Goal: Transaction & Acquisition: Purchase product/service

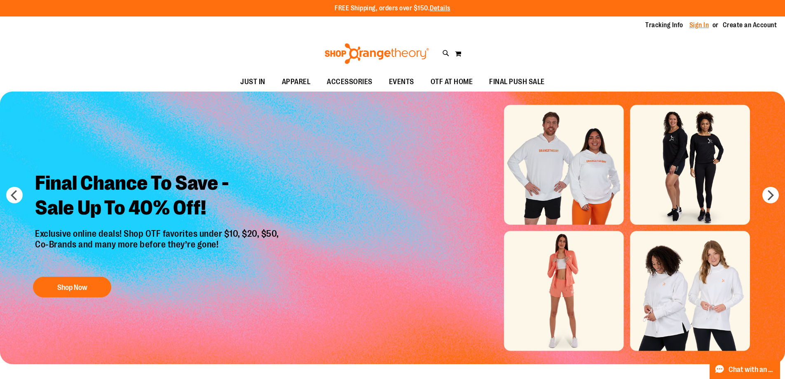
click at [696, 21] on link "Sign In" at bounding box center [699, 25] width 20 height 9
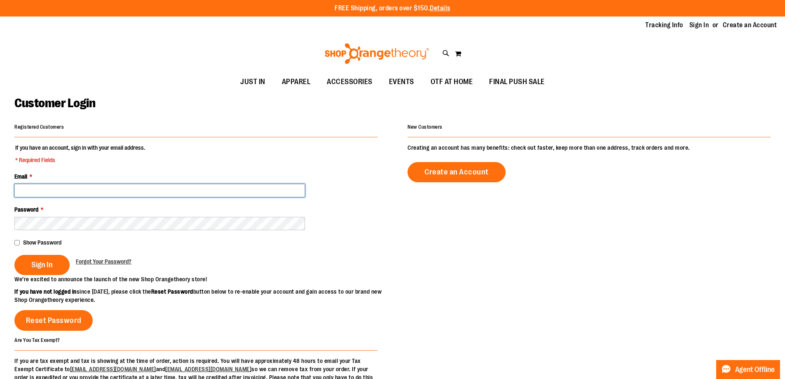
click at [127, 185] on input "Email *" at bounding box center [159, 190] width 291 height 13
type input "**********"
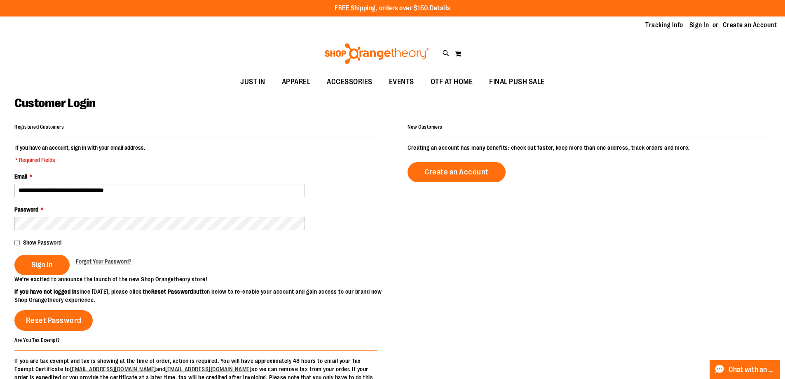
click at [113, 231] on fieldset "**********" at bounding box center [195, 208] width 363 height 131
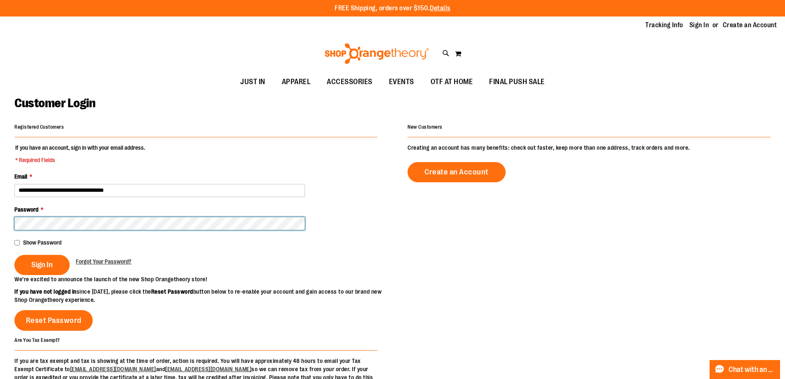
click at [14, 255] on button "Sign In" at bounding box center [41, 265] width 55 height 20
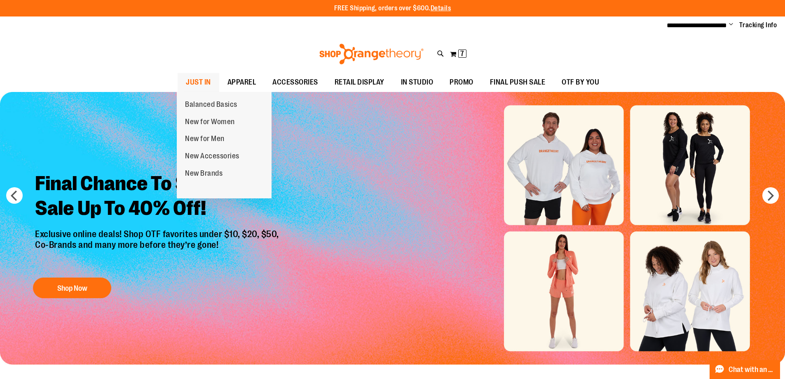
click at [194, 79] on span "JUST IN" at bounding box center [198, 82] width 25 height 19
click at [204, 83] on span "JUST IN" at bounding box center [198, 82] width 25 height 19
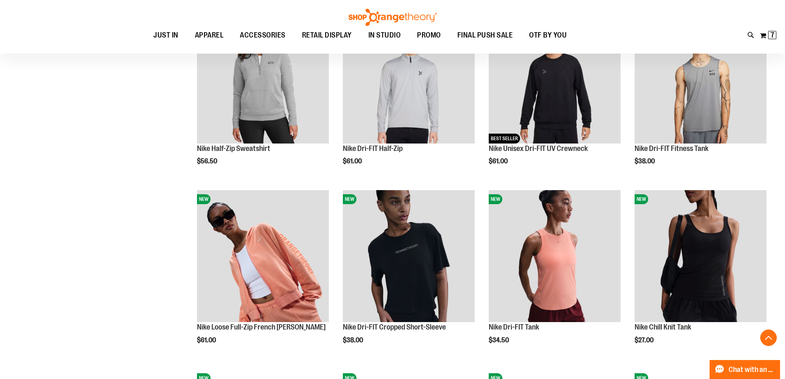
scroll to position [329, 0]
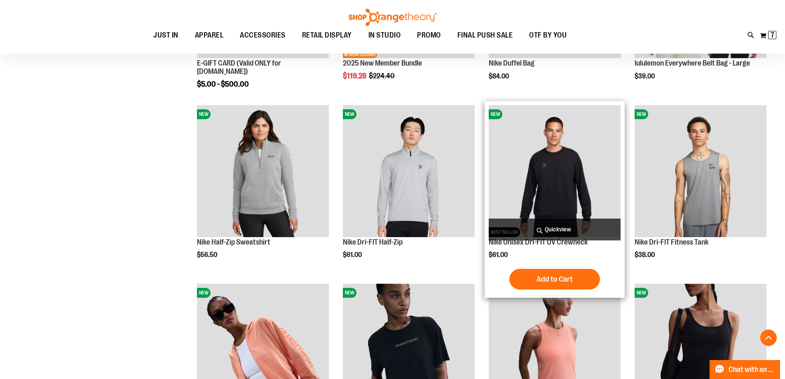
click at [558, 162] on img "product" at bounding box center [555, 171] width 132 height 132
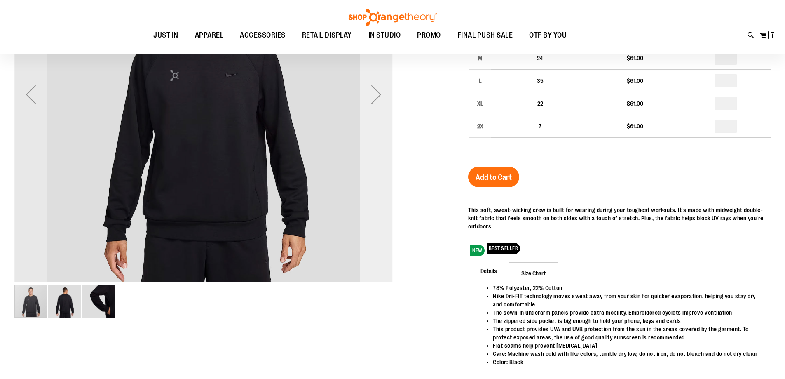
click at [385, 117] on div "Next" at bounding box center [376, 94] width 33 height 378
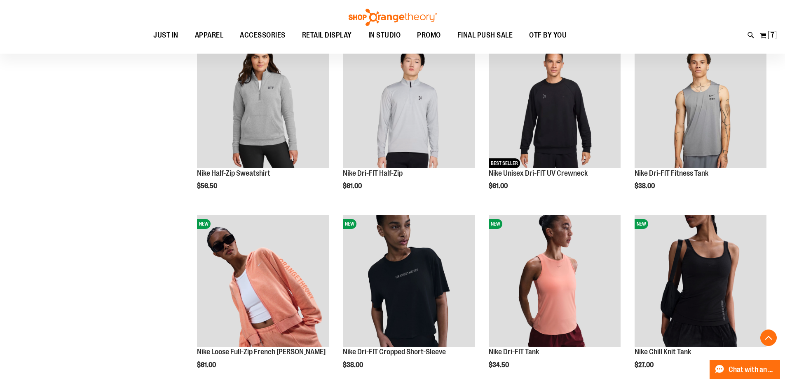
scroll to position [522, 0]
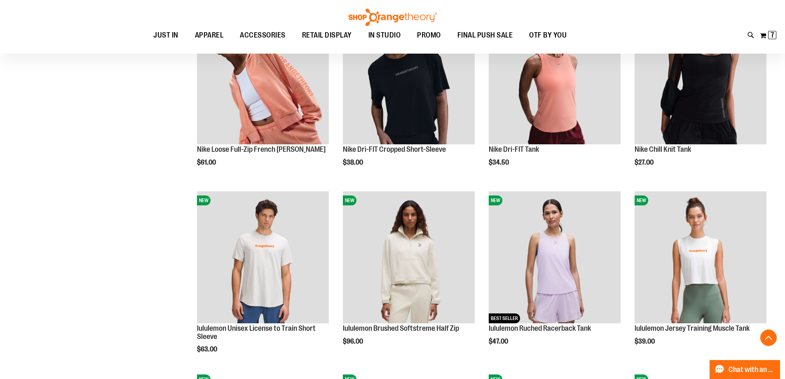
scroll to position [687, 0]
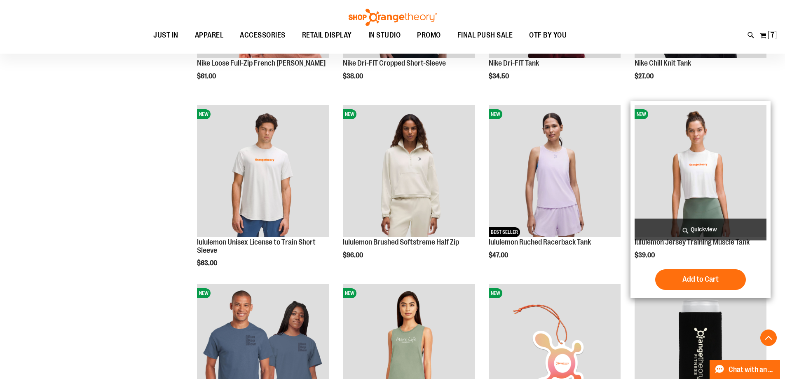
click at [687, 187] on img "product" at bounding box center [701, 171] width 132 height 132
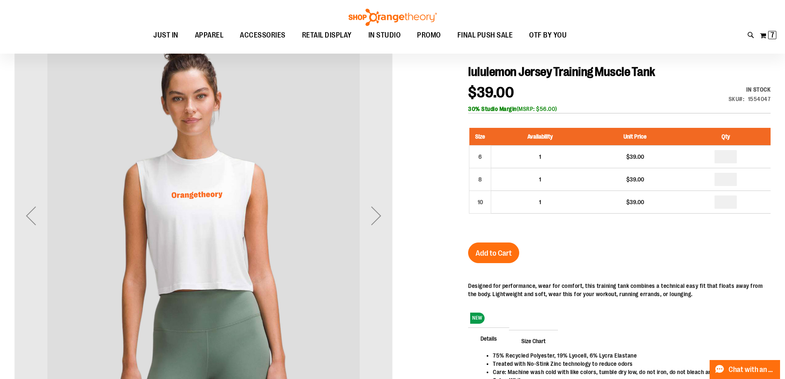
scroll to position [123, 0]
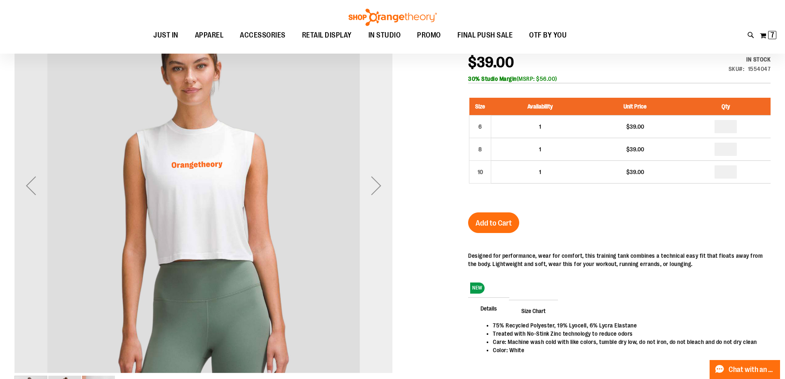
click at [378, 183] on div "Next" at bounding box center [376, 185] width 33 height 33
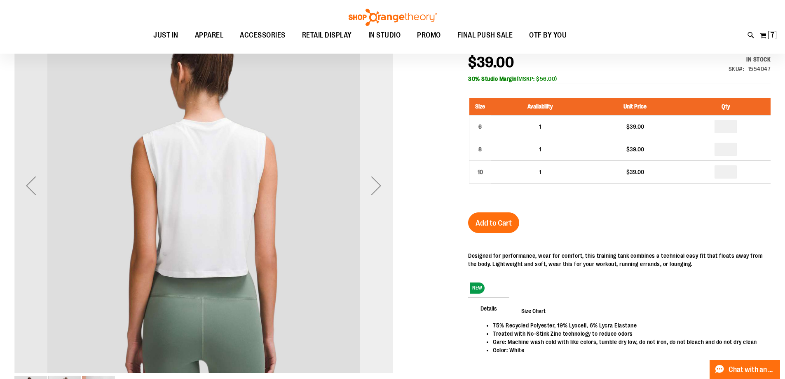
click at [378, 183] on div "Next" at bounding box center [376, 185] width 33 height 33
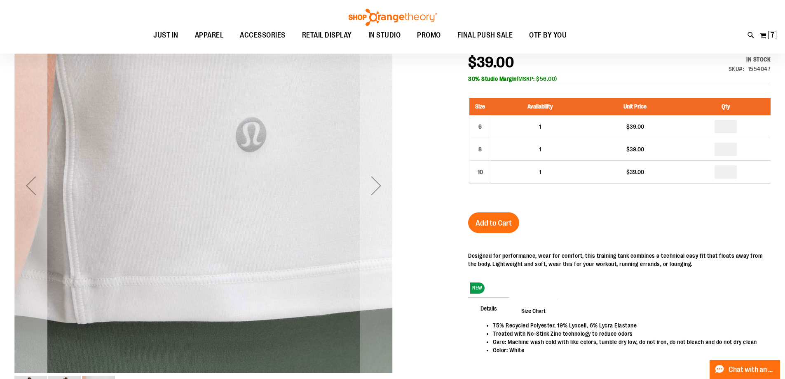
click at [41, 193] on div "Previous" at bounding box center [30, 185] width 33 height 33
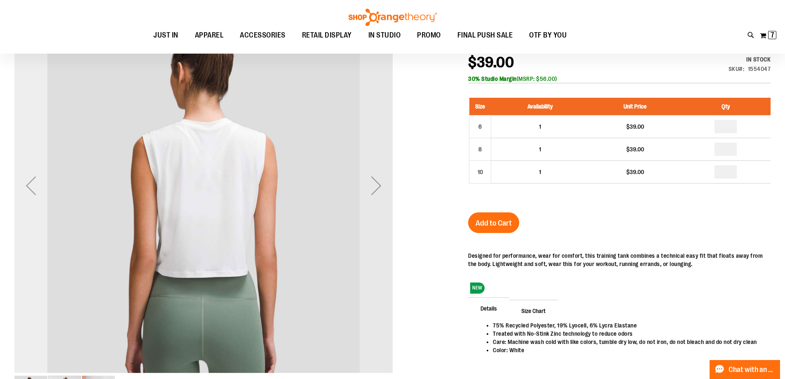
click at [41, 193] on div "Previous" at bounding box center [30, 185] width 33 height 33
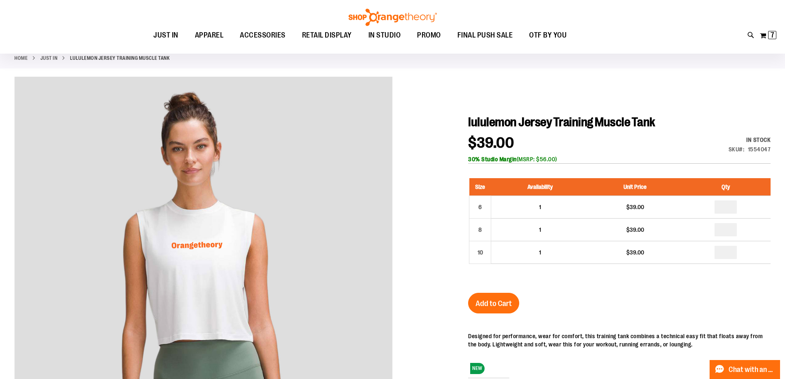
scroll to position [41, 0]
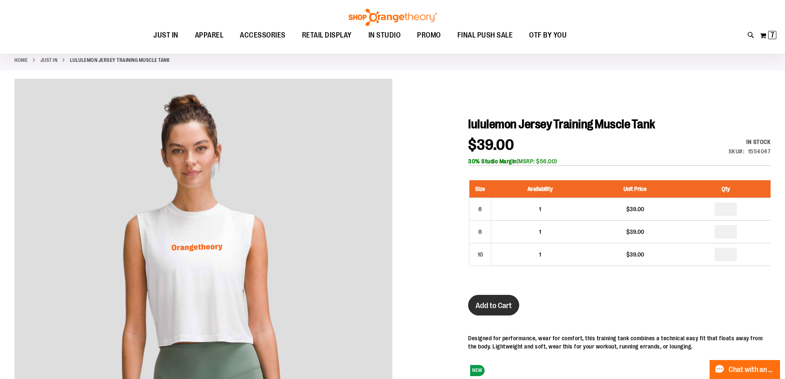
click at [497, 311] on button "Add to Cart" at bounding box center [493, 305] width 51 height 21
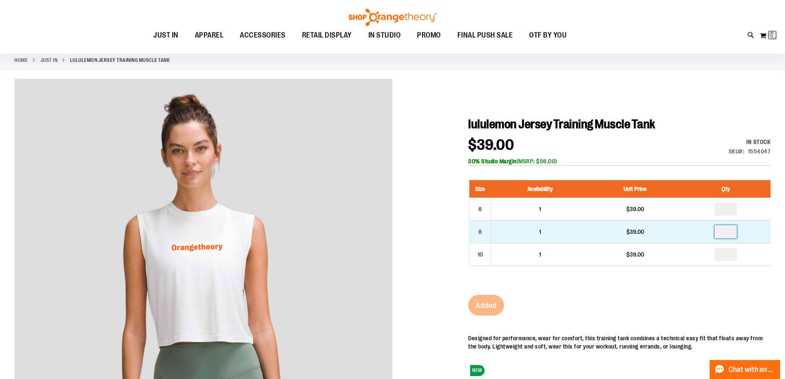
click at [725, 236] on input "number" at bounding box center [726, 231] width 22 height 13
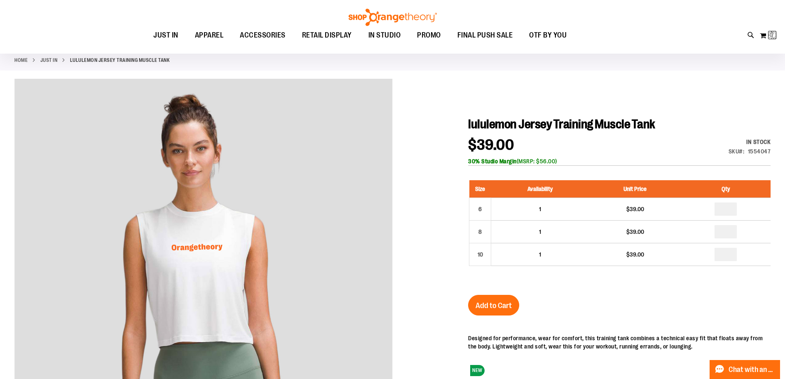
type input "*"
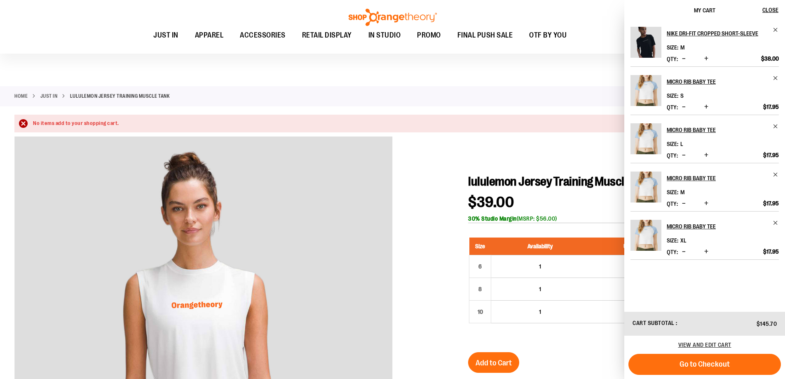
scroll to position [0, 0]
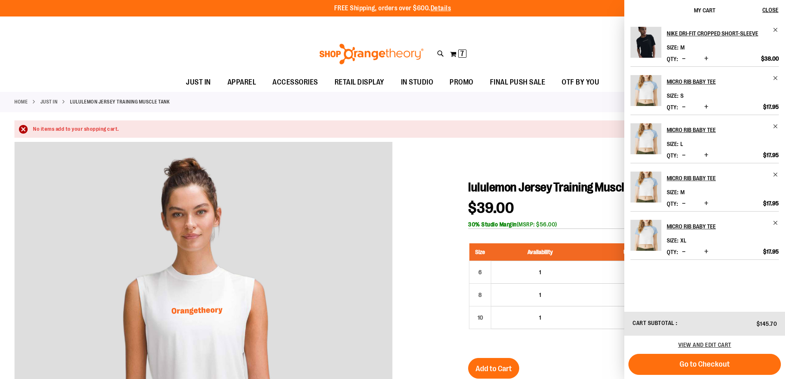
click at [445, 240] on div at bounding box center [392, 353] width 756 height 423
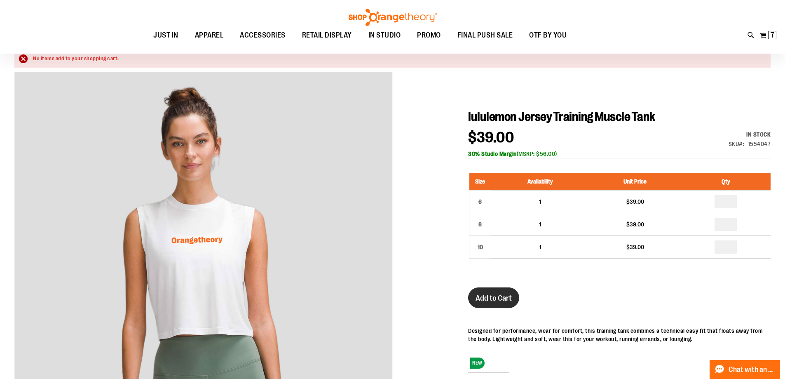
scroll to position [123, 0]
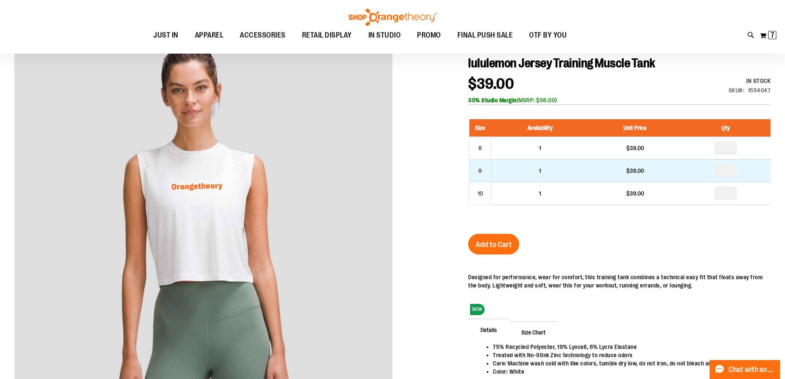
click at [738, 175] on td "*" at bounding box center [725, 170] width 89 height 23
click at [735, 172] on input "number" at bounding box center [726, 170] width 22 height 13
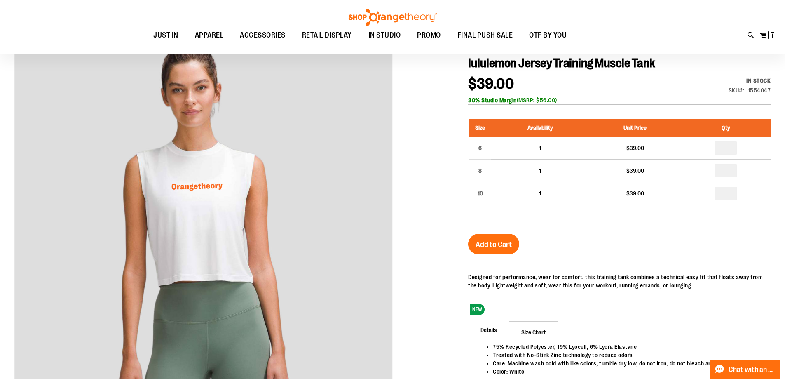
type input "*"
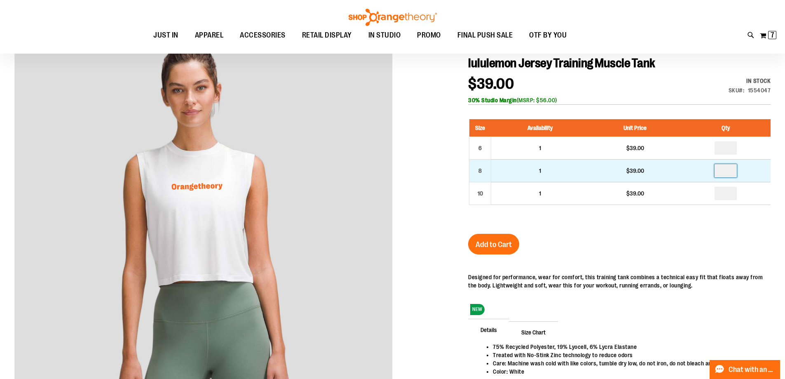
type input "*"
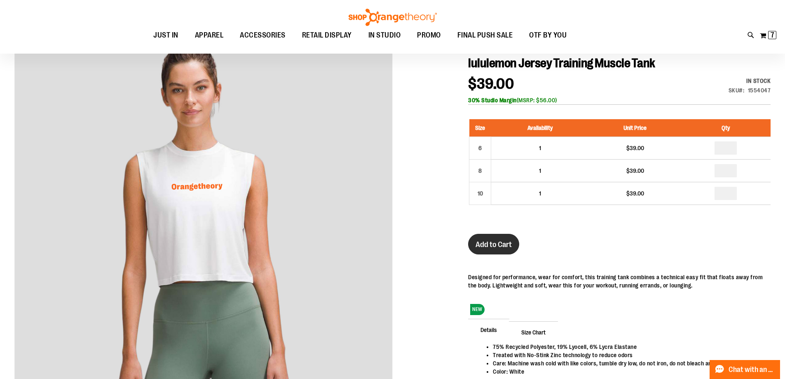
click at [511, 249] on span "Add to Cart" at bounding box center [494, 244] width 36 height 9
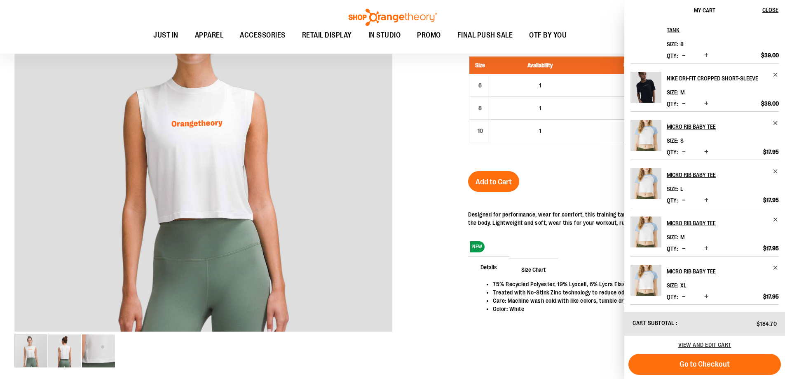
scroll to position [0, 0]
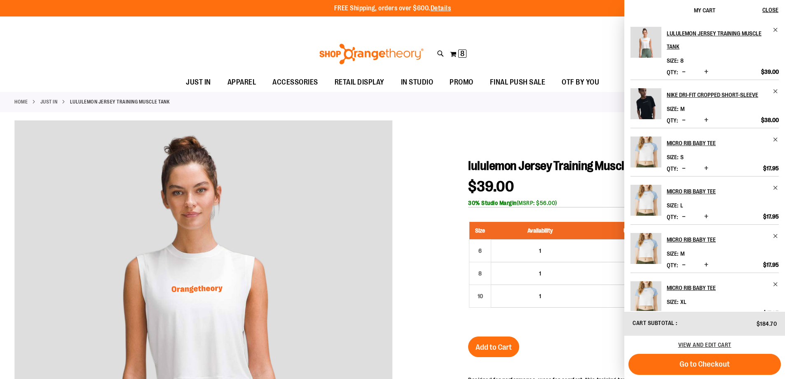
click at [422, 169] on div at bounding box center [392, 331] width 756 height 423
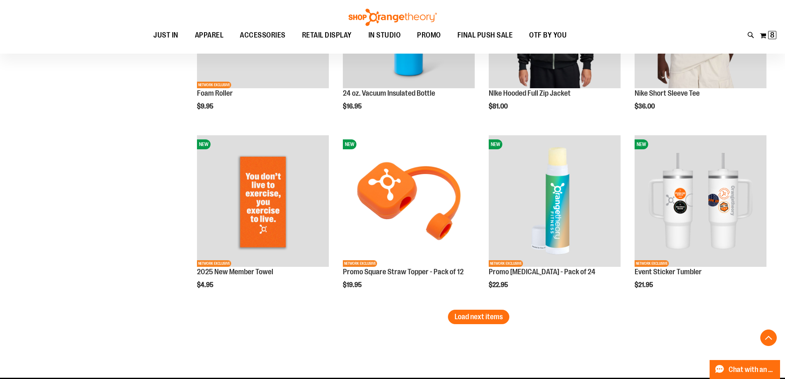
scroll to position [1607, 0]
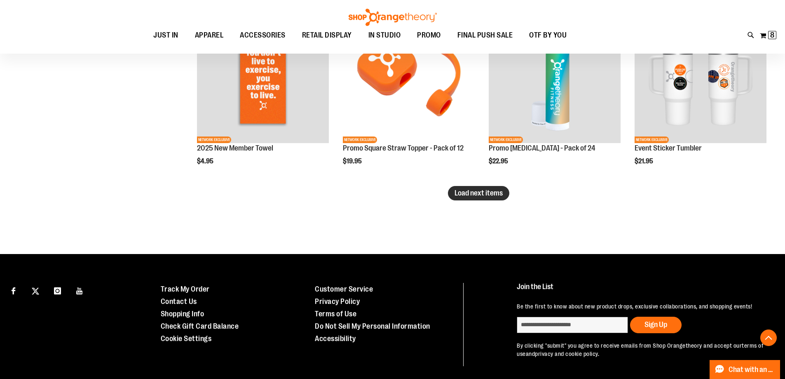
click at [456, 192] on span "Load next items" at bounding box center [479, 193] width 48 height 8
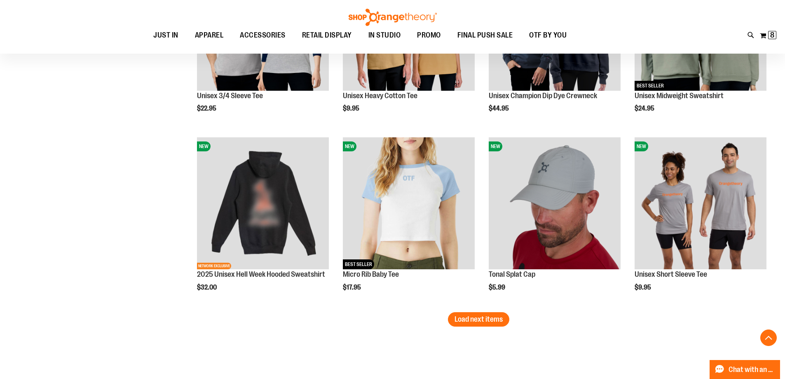
scroll to position [2019, 0]
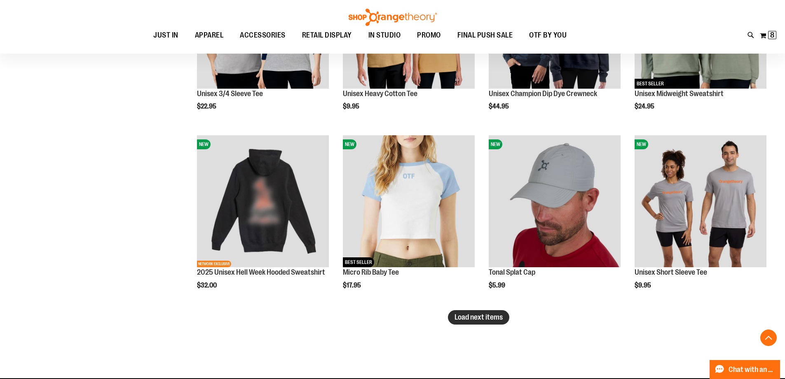
click at [469, 319] on span "Load next items" at bounding box center [479, 317] width 48 height 8
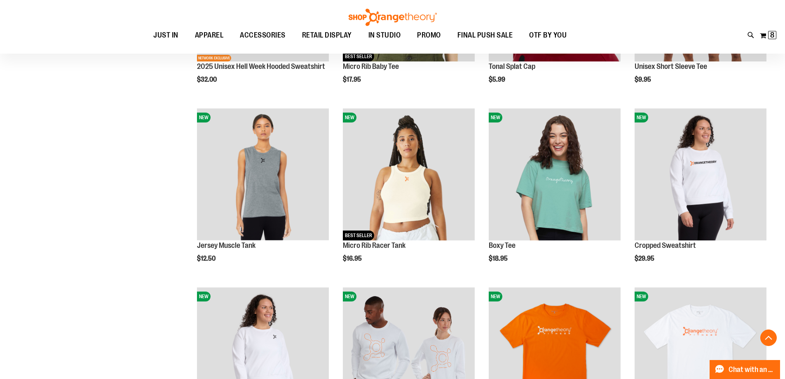
scroll to position [2225, 0]
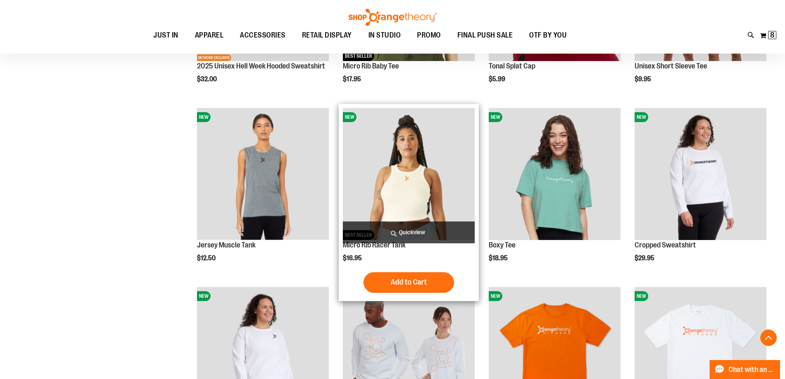
click at [419, 204] on img "product" at bounding box center [409, 174] width 132 height 132
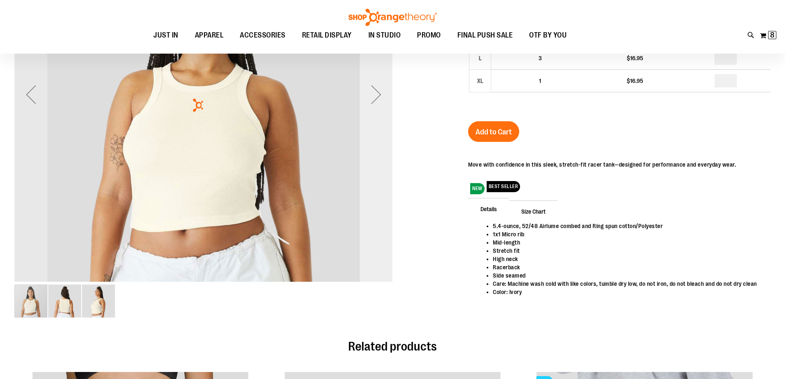
click at [372, 245] on div "Next" at bounding box center [376, 94] width 33 height 378
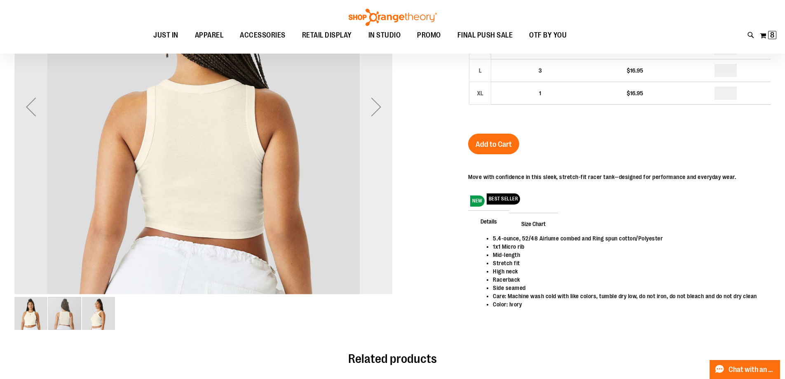
scroll to position [123, 0]
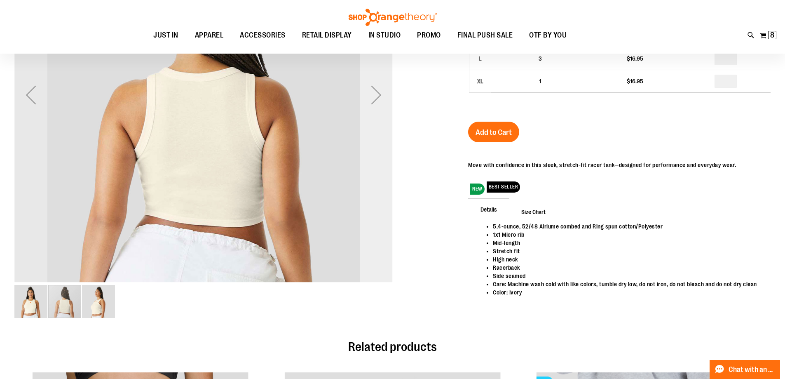
click at [372, 245] on div "Next" at bounding box center [376, 95] width 33 height 378
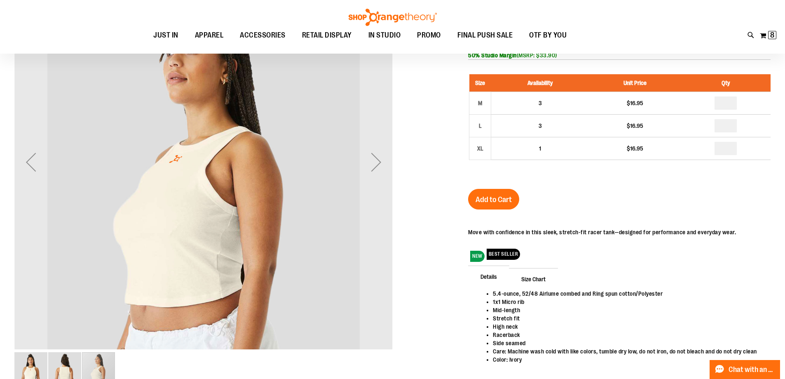
scroll to position [41, 0]
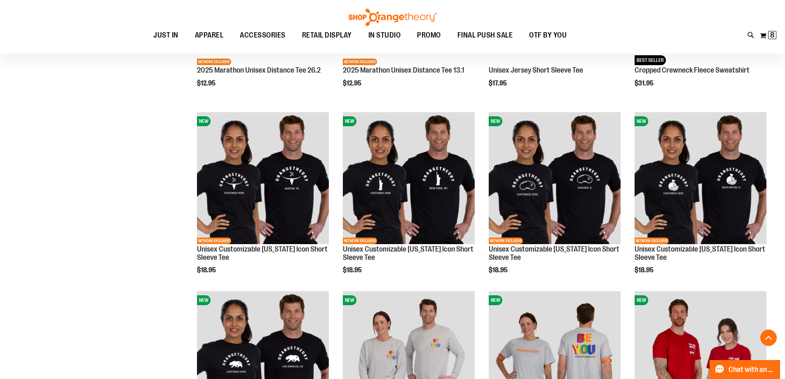
scroll to position [824, 0]
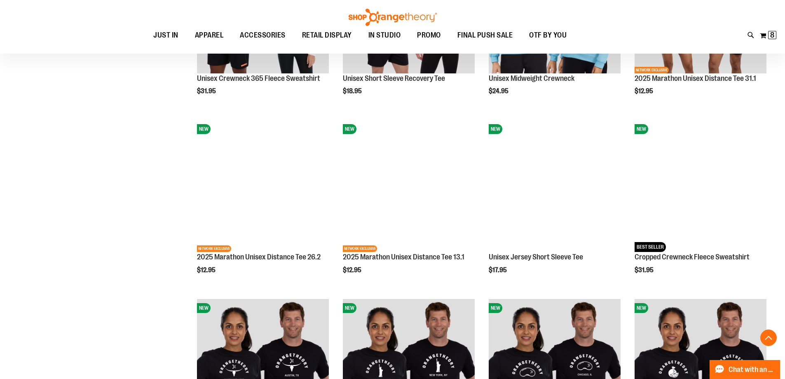
scroll to position [349, 0]
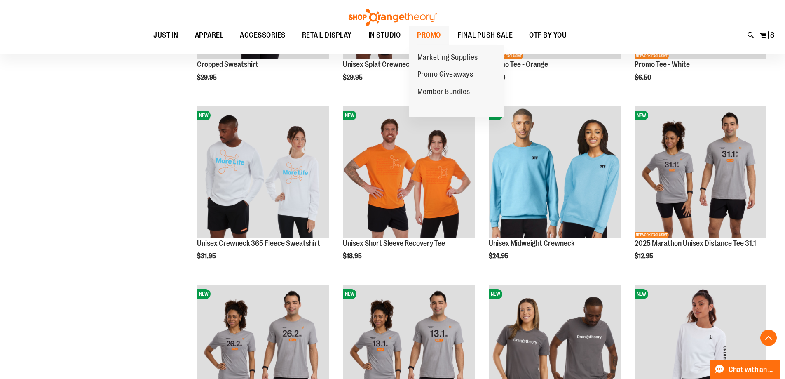
click at [432, 30] on span "PROMO" at bounding box center [429, 35] width 24 height 19
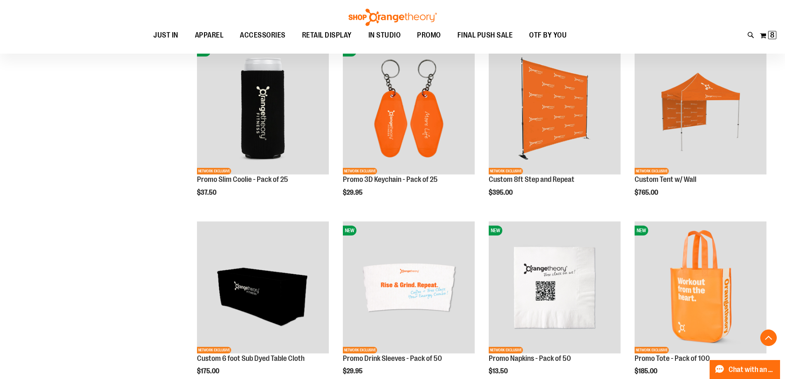
scroll to position [238, 0]
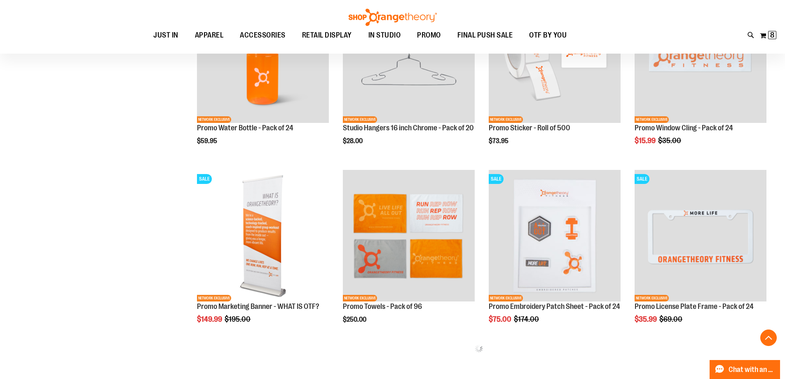
scroll to position [815, 0]
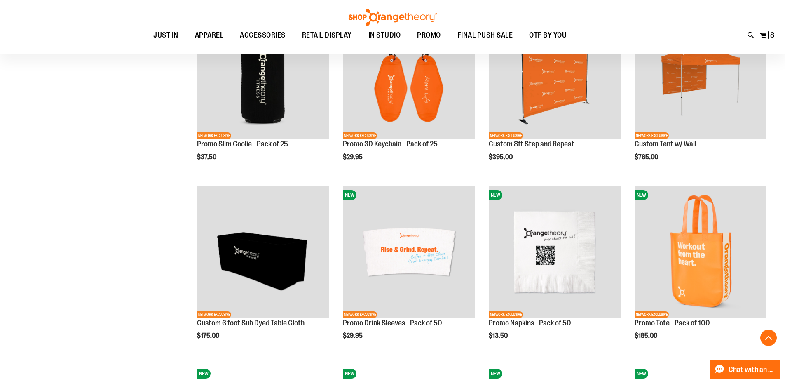
scroll to position [279, 0]
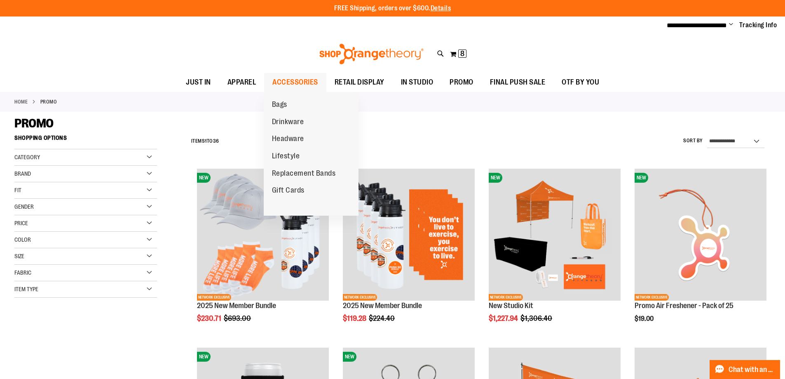
click at [318, 84] on link "ACCESSORIES" at bounding box center [295, 82] width 62 height 19
click at [293, 138] on span "Headware" at bounding box center [288, 139] width 32 height 10
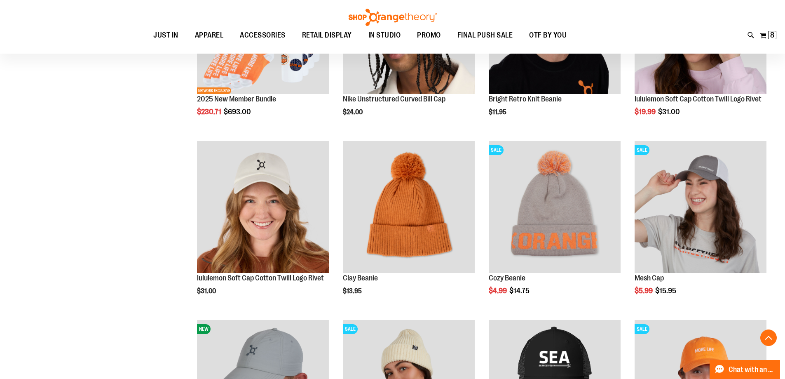
scroll to position [329, 0]
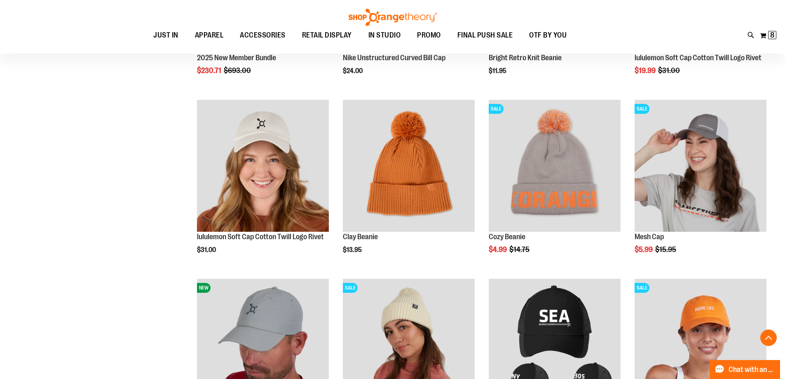
scroll to position [412, 0]
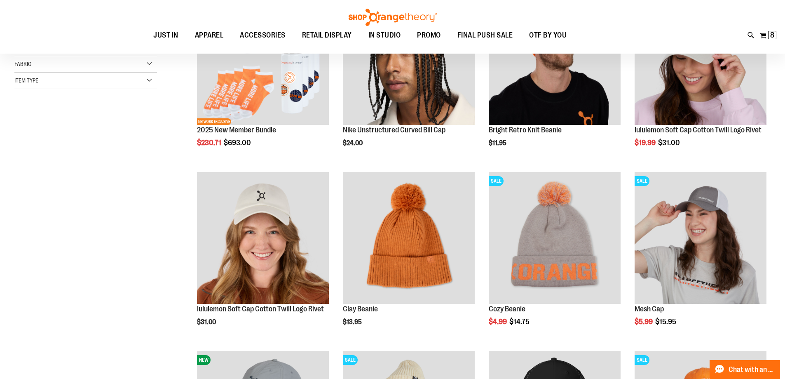
scroll to position [247, 0]
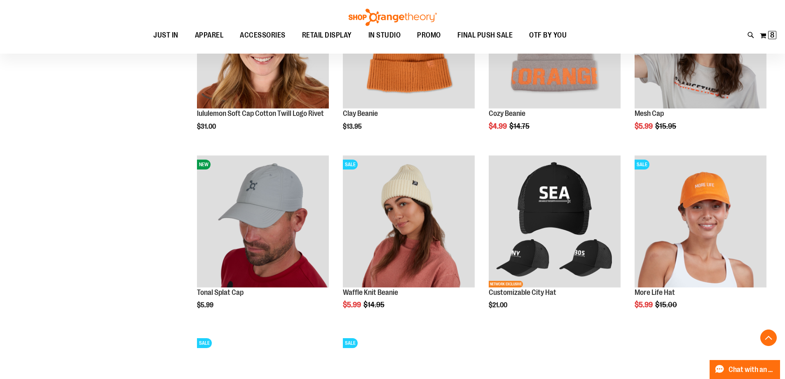
scroll to position [371, 0]
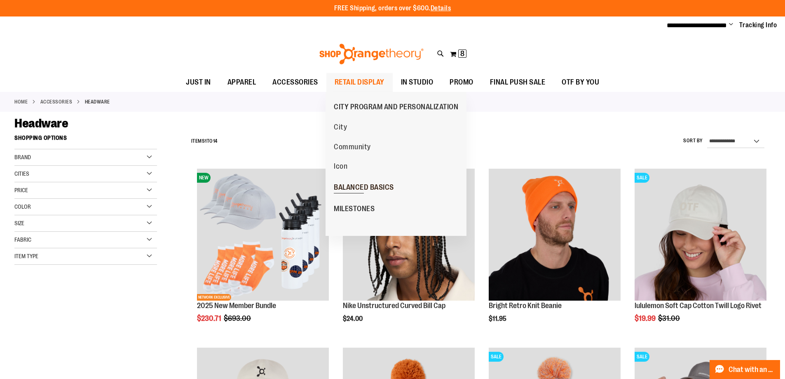
click at [350, 186] on span "BALANCED BASICS" at bounding box center [364, 188] width 60 height 10
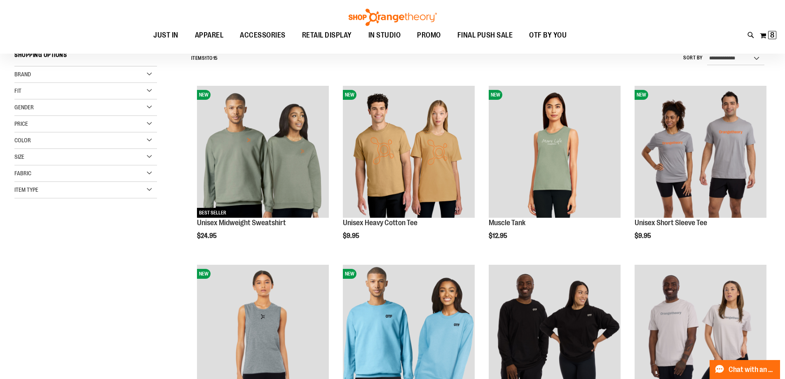
scroll to position [206, 0]
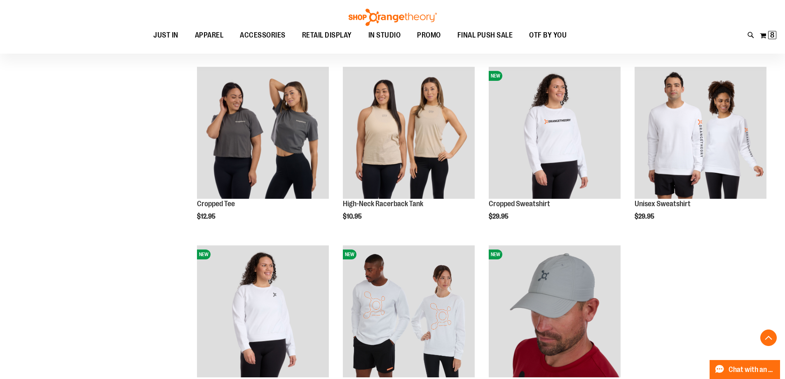
scroll to position [453, 0]
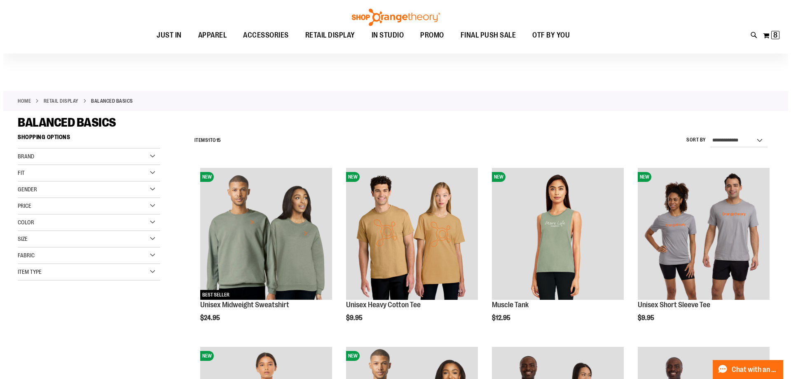
scroll to position [41, 0]
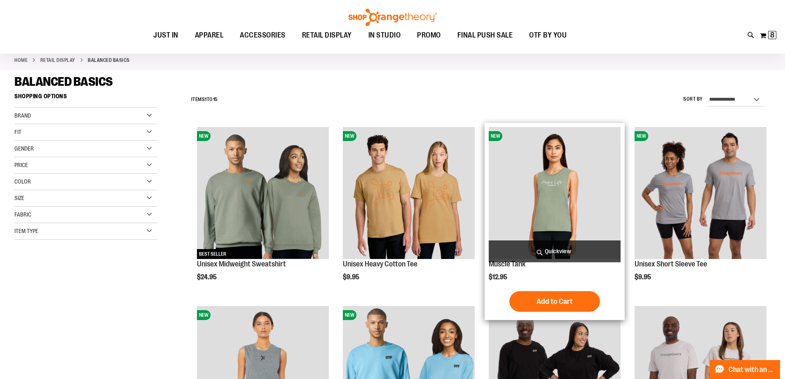
click at [579, 257] on span "Quickview" at bounding box center [555, 251] width 132 height 22
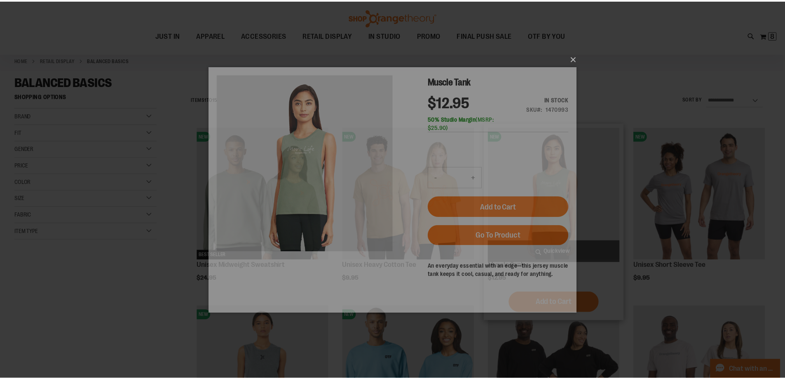
scroll to position [0, 0]
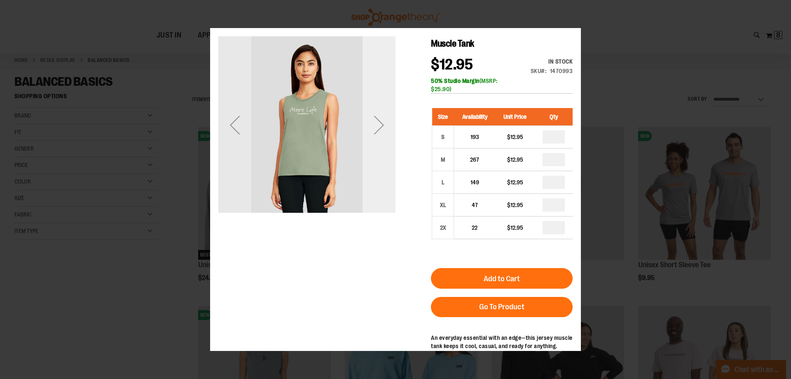
click at [385, 165] on div "Next" at bounding box center [379, 124] width 33 height 177
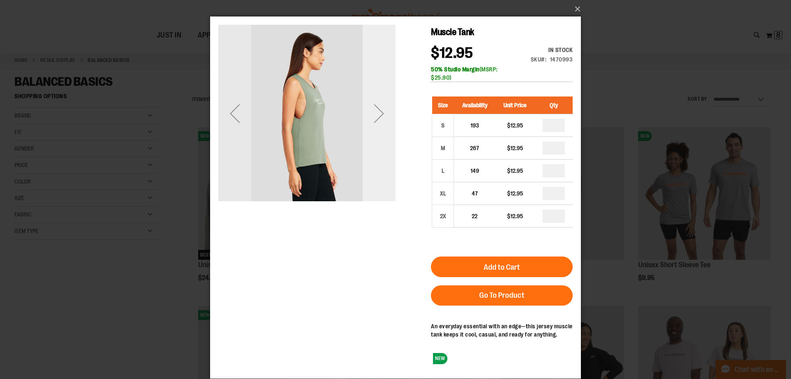
click at [385, 158] on div "Next" at bounding box center [379, 113] width 33 height 177
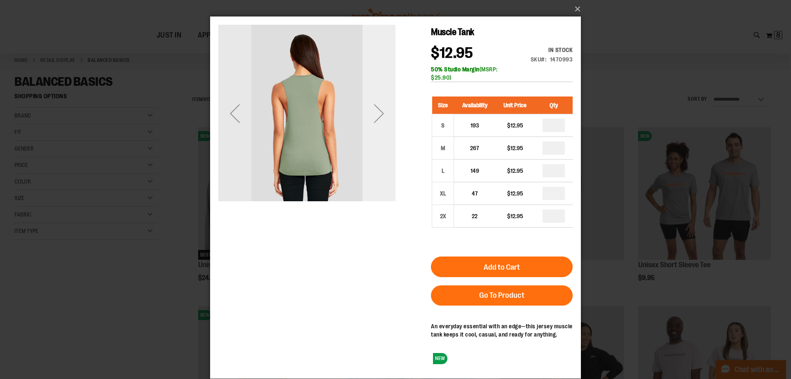
click at [385, 158] on div "Next" at bounding box center [379, 113] width 33 height 177
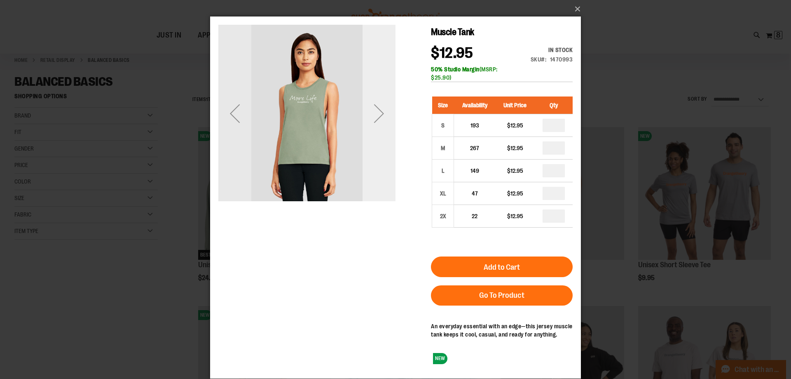
click at [385, 158] on div "Next" at bounding box center [379, 113] width 33 height 177
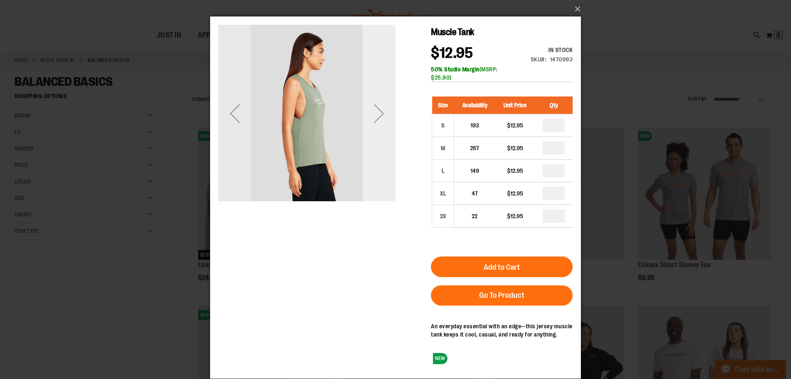
click at [385, 158] on div "Next" at bounding box center [379, 113] width 33 height 177
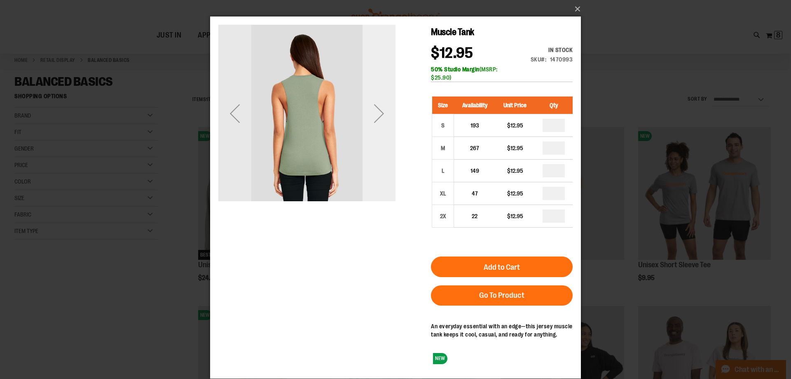
click at [385, 158] on div "Next" at bounding box center [379, 113] width 33 height 177
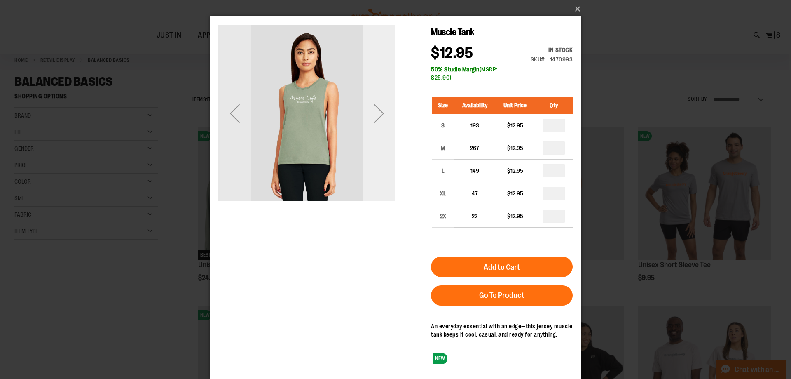
click at [385, 158] on div "Next" at bounding box center [379, 113] width 33 height 177
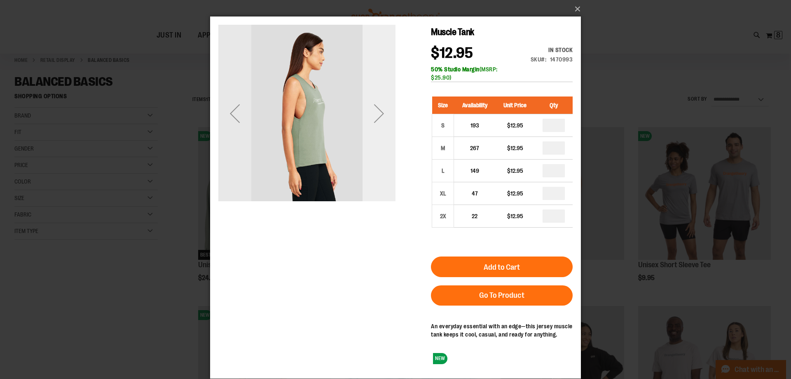
click at [385, 158] on div "Next" at bounding box center [379, 113] width 33 height 177
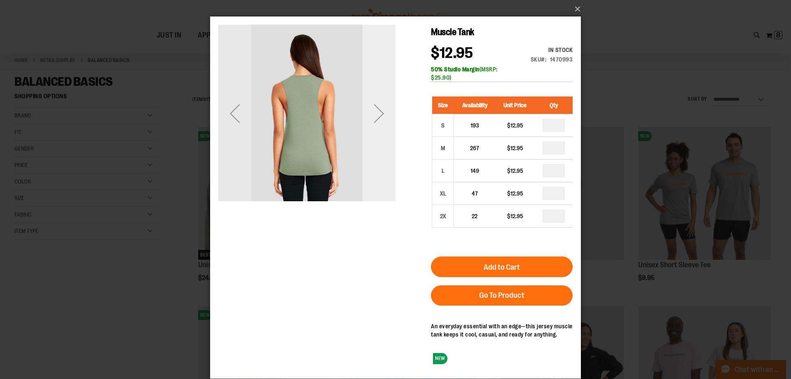
click at [385, 158] on div "Next" at bounding box center [379, 113] width 33 height 177
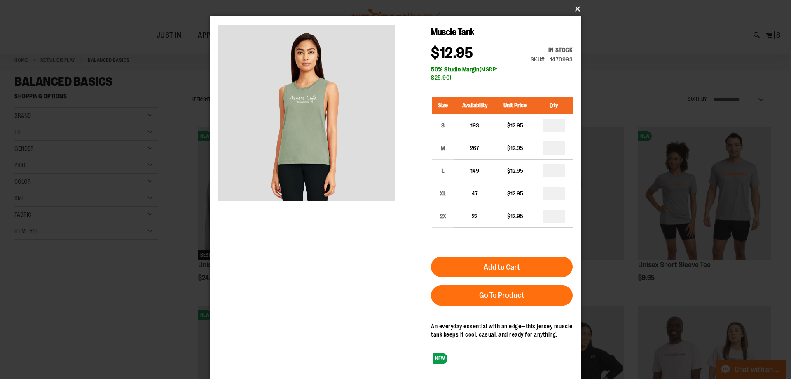
click at [579, 8] on button "×" at bounding box center [398, 9] width 371 height 18
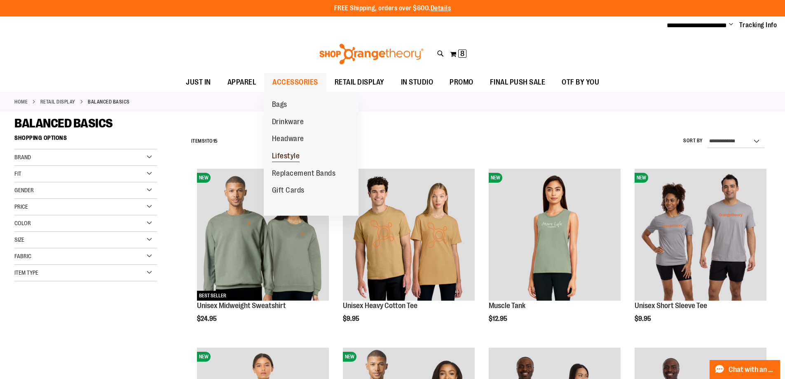
click at [277, 156] on span "Lifestyle" at bounding box center [286, 157] width 28 height 10
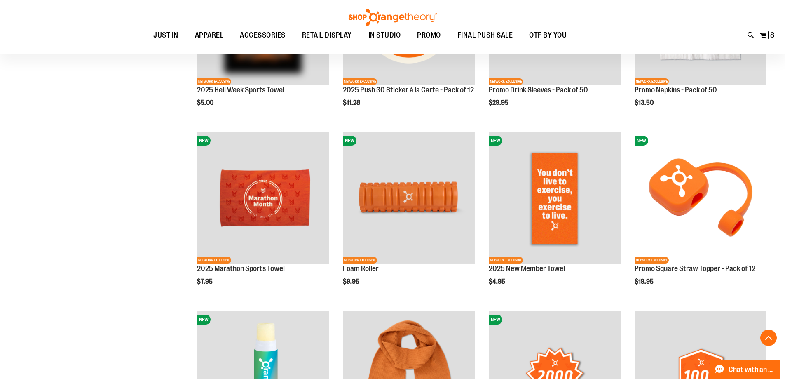
scroll to position [577, 0]
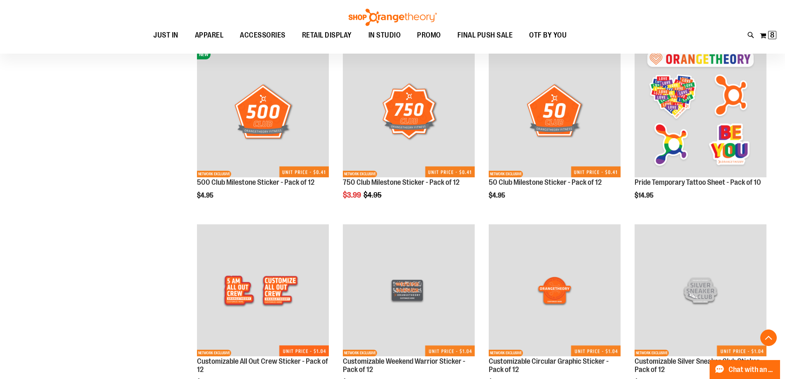
scroll to position [989, 0]
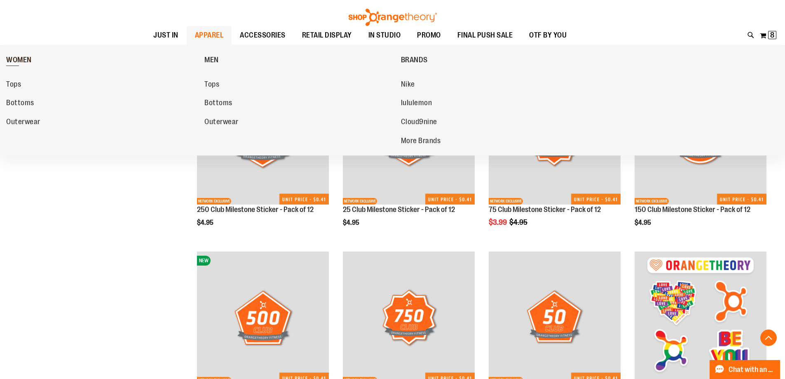
click at [25, 60] on span "WOMEN" at bounding box center [19, 61] width 26 height 10
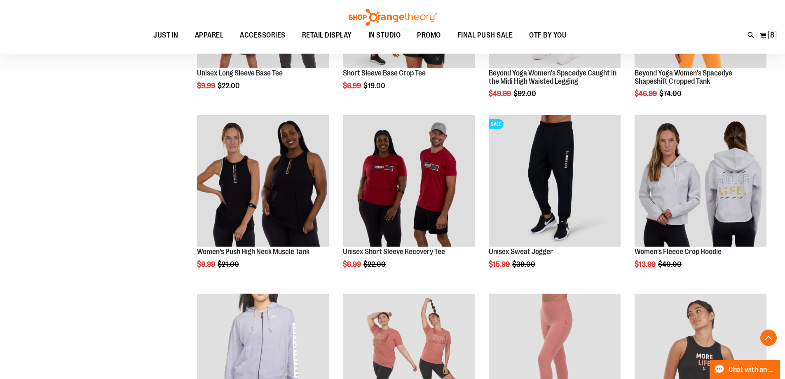
scroll to position [989, 0]
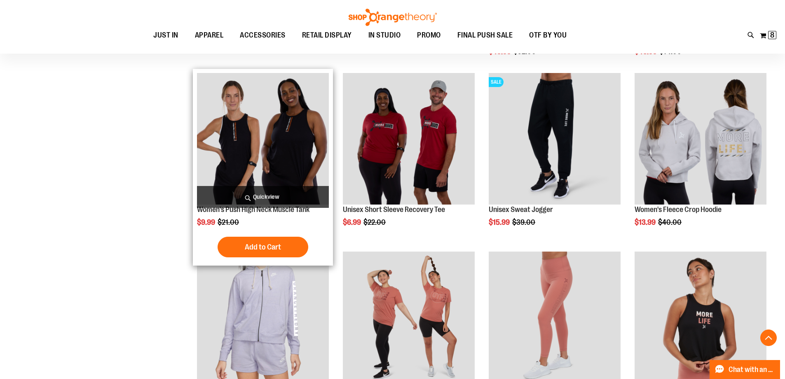
click at [248, 124] on img "product" at bounding box center [263, 139] width 132 height 132
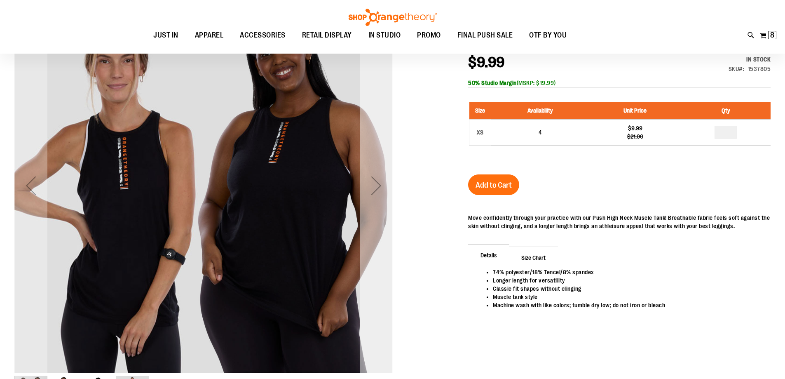
scroll to position [123, 0]
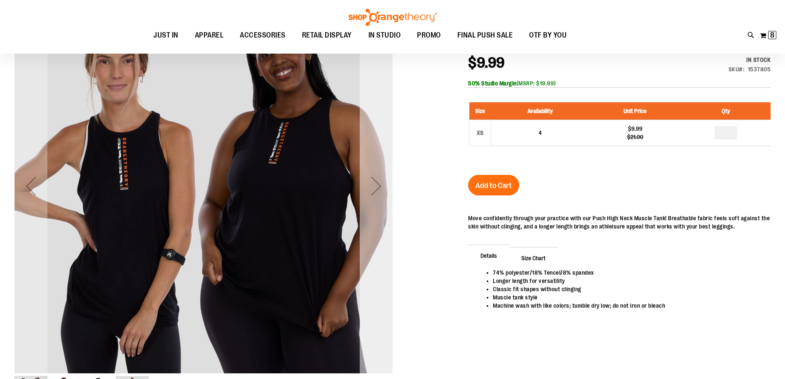
click at [367, 203] on div "Next" at bounding box center [376, 186] width 33 height 378
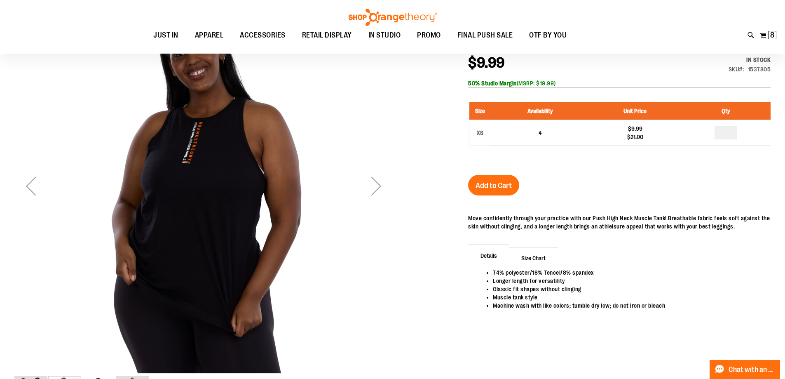
click at [367, 203] on div "Next" at bounding box center [376, 186] width 33 height 378
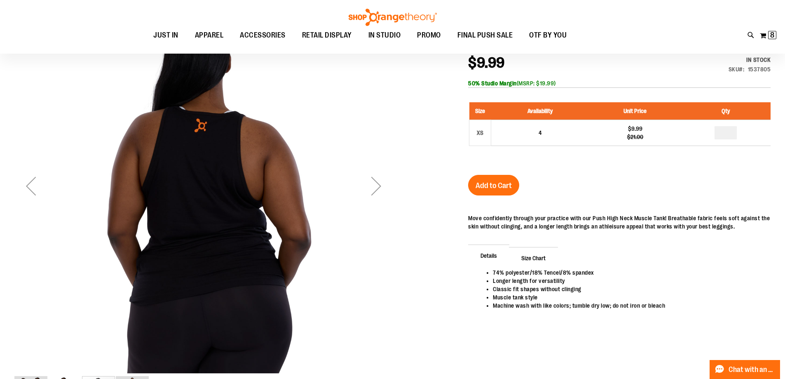
click at [367, 203] on div "Next" at bounding box center [376, 186] width 33 height 378
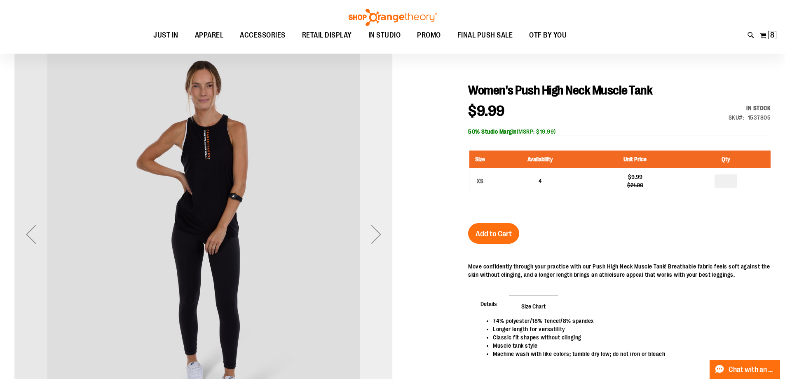
scroll to position [0, 0]
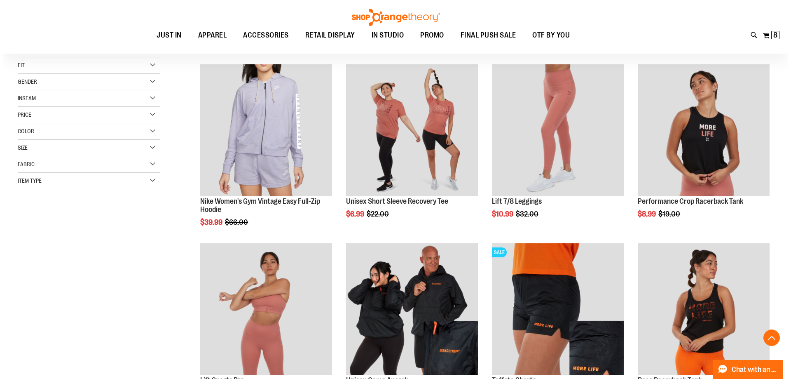
scroll to position [123, 0]
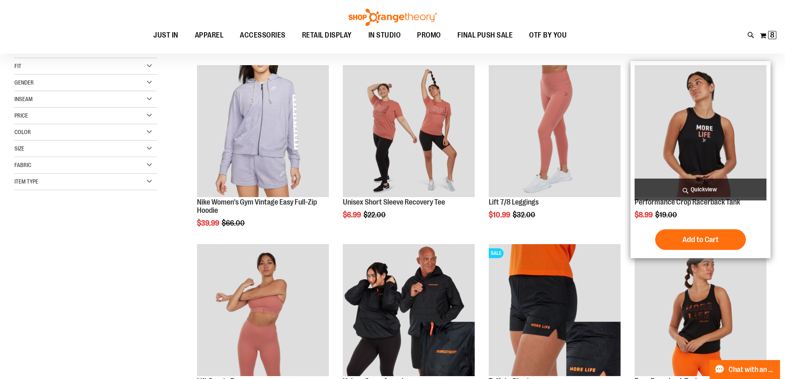
click at [736, 182] on span "Quickview" at bounding box center [701, 189] width 132 height 22
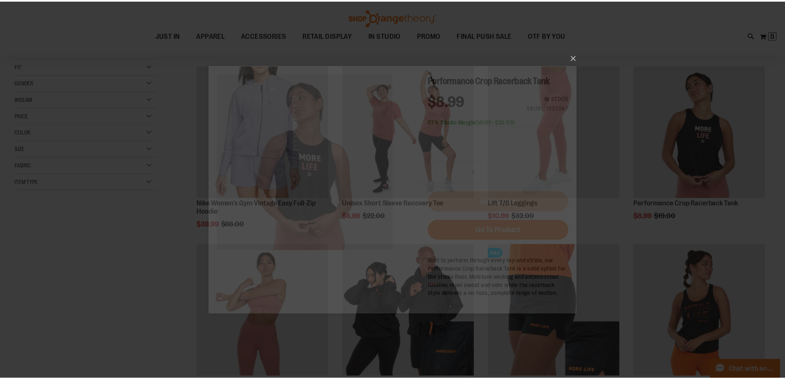
scroll to position [0, 0]
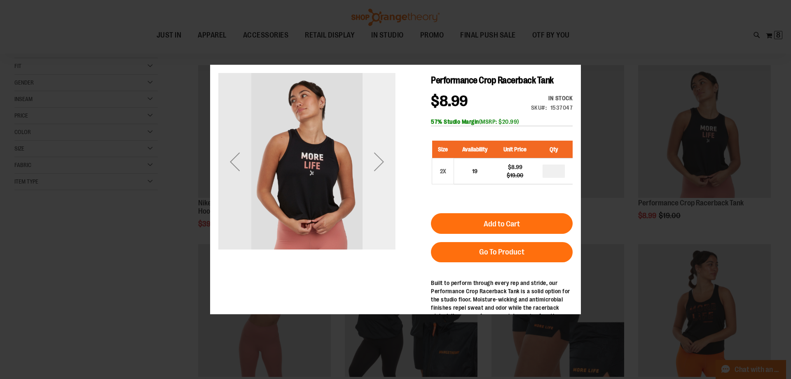
click at [377, 185] on div "Next" at bounding box center [379, 161] width 33 height 177
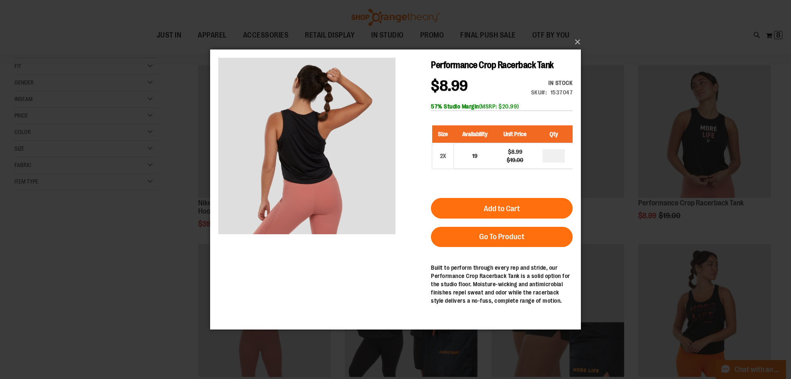
click at [160, 209] on div "×" at bounding box center [395, 189] width 791 height 379
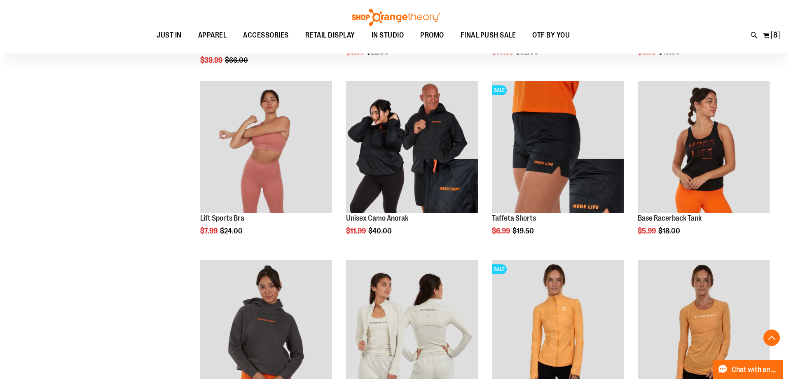
scroll to position [288, 0]
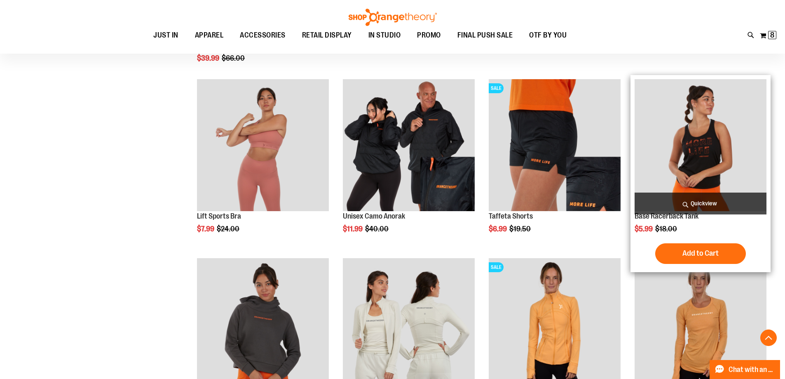
click at [736, 202] on span "Quickview" at bounding box center [701, 203] width 132 height 22
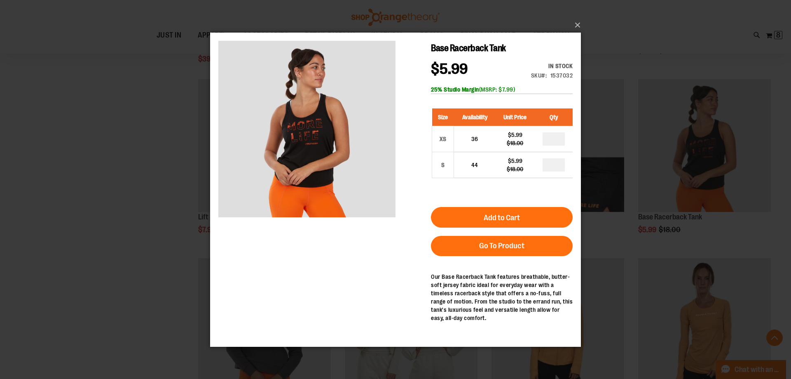
click at [85, 183] on div "×" at bounding box center [395, 189] width 791 height 379
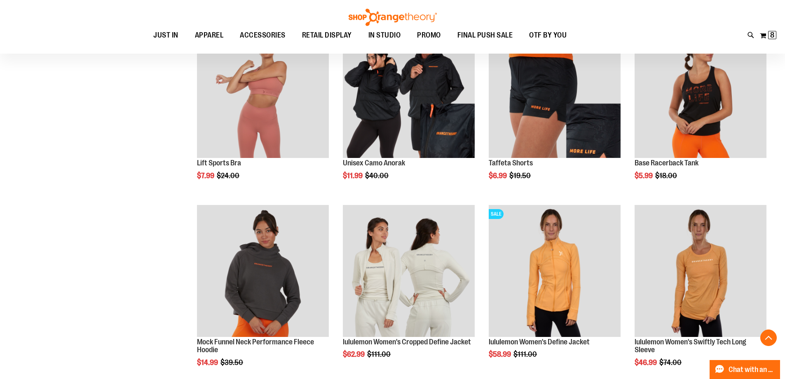
scroll to position [453, 0]
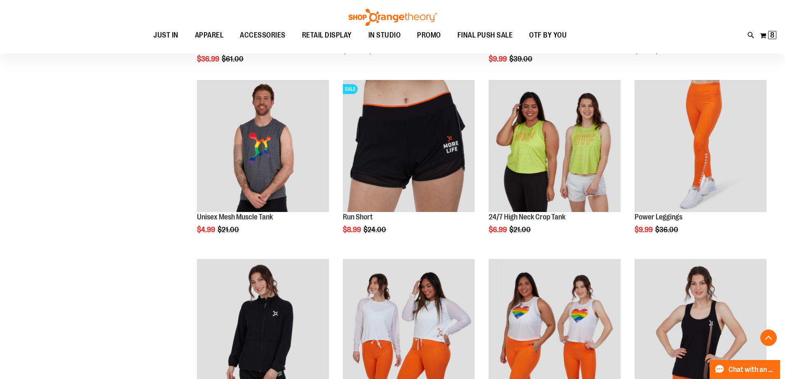
scroll to position [1483, 0]
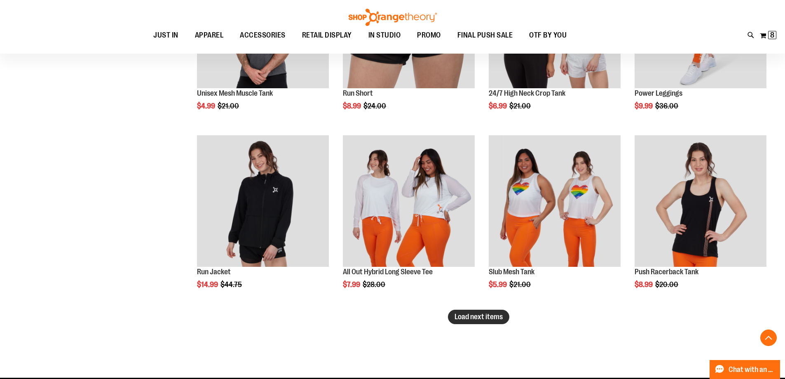
click at [459, 311] on button "Load next items" at bounding box center [478, 317] width 61 height 14
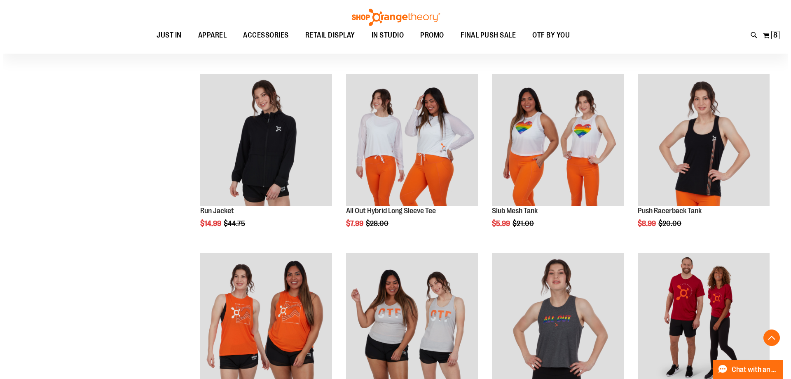
scroll to position [1648, 0]
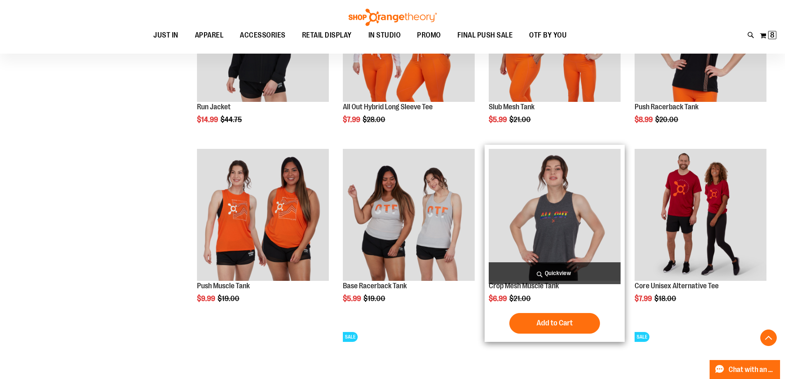
click at [523, 279] on span "Quickview" at bounding box center [555, 273] width 132 height 22
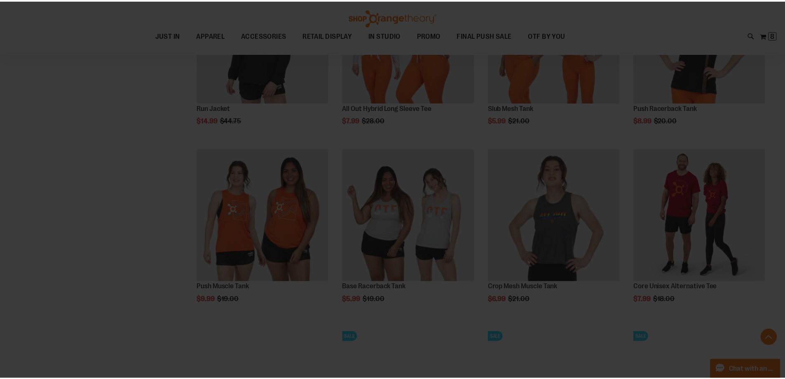
scroll to position [0, 0]
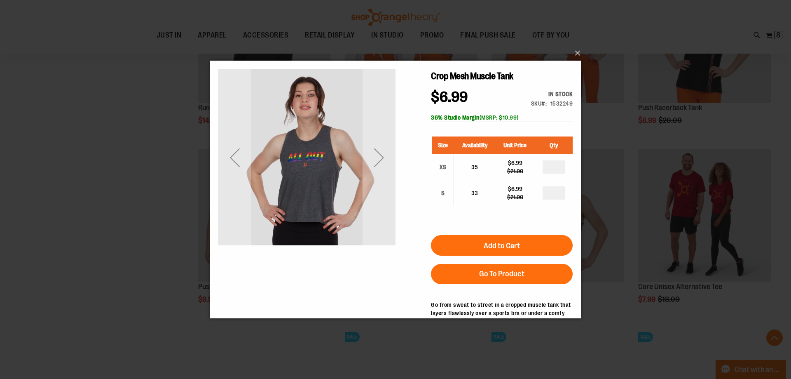
click at [110, 230] on div "×" at bounding box center [395, 189] width 791 height 379
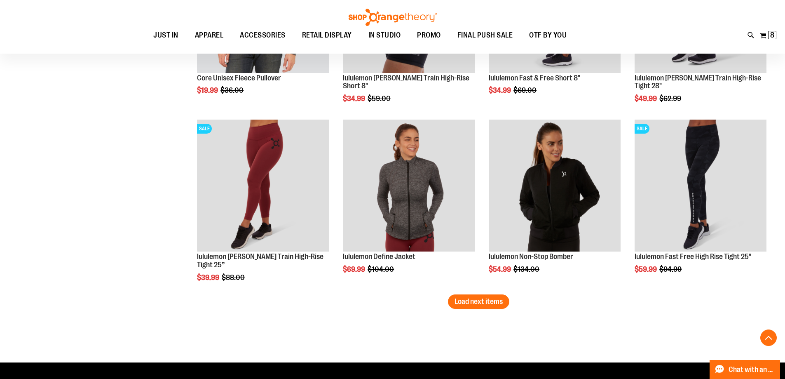
scroll to position [2060, 0]
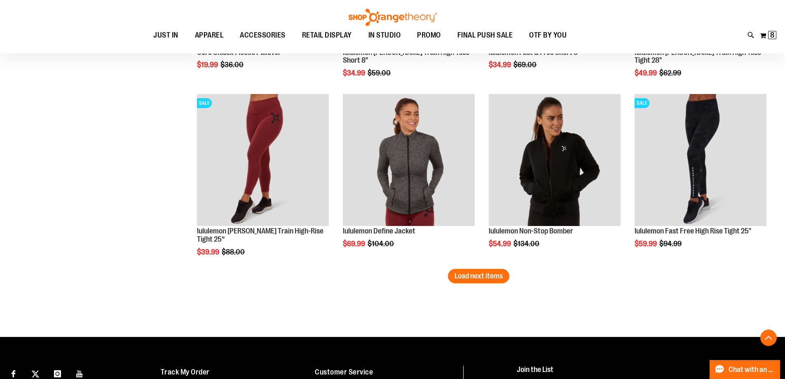
click at [488, 277] on span "Load next items" at bounding box center [479, 276] width 48 height 8
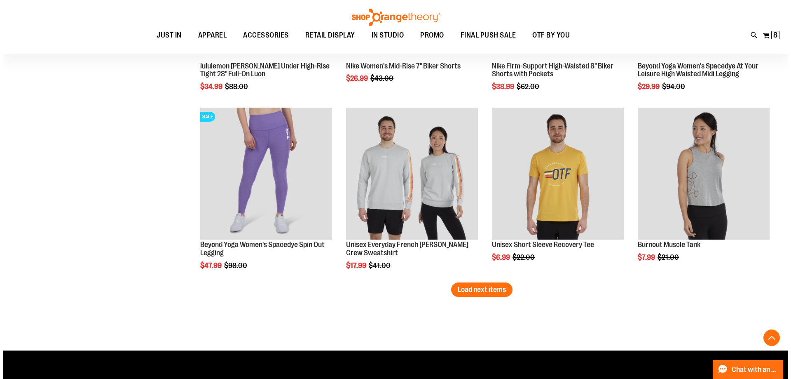
scroll to position [2637, 0]
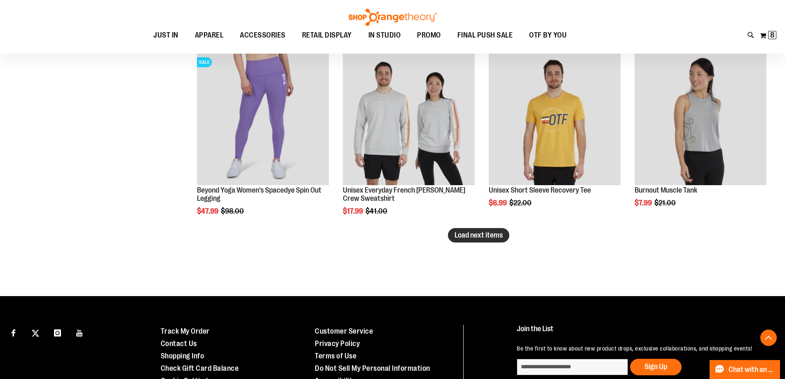
click at [464, 235] on span "Load next items" at bounding box center [479, 235] width 48 height 8
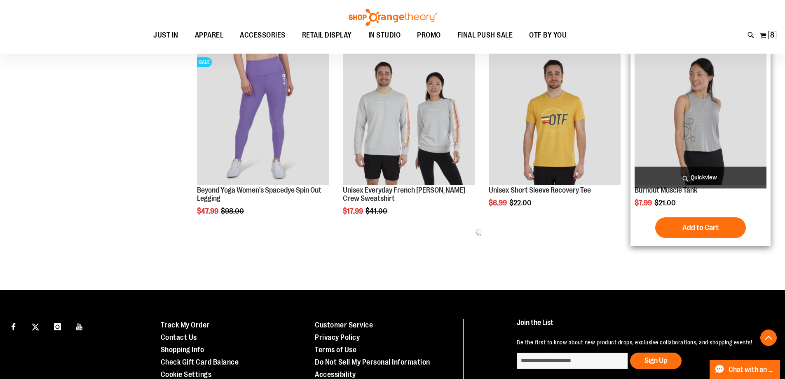
click at [661, 185] on span "Quickview" at bounding box center [701, 178] width 132 height 22
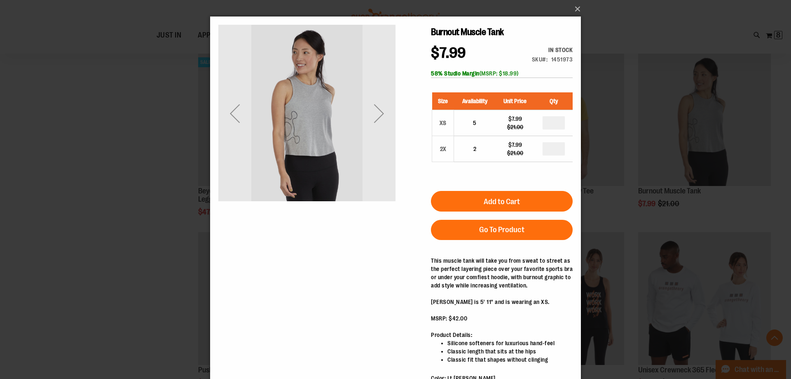
click at [74, 183] on div "×" at bounding box center [395, 189] width 791 height 379
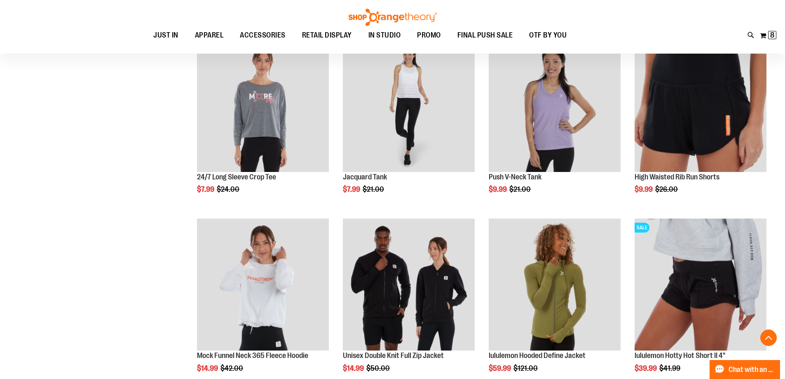
scroll to position [3132, 0]
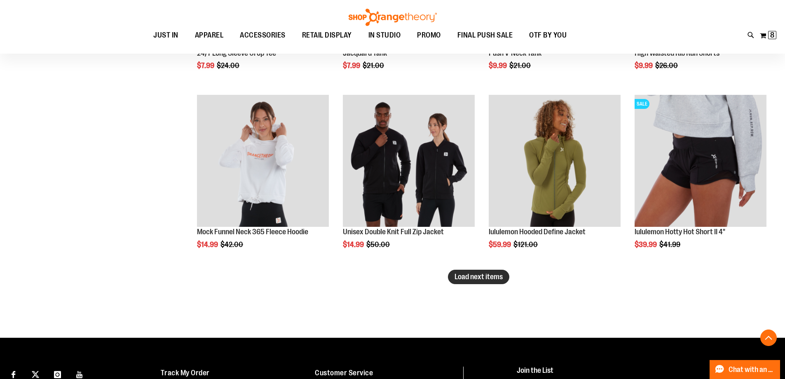
click at [487, 277] on span "Load next items" at bounding box center [479, 276] width 48 height 8
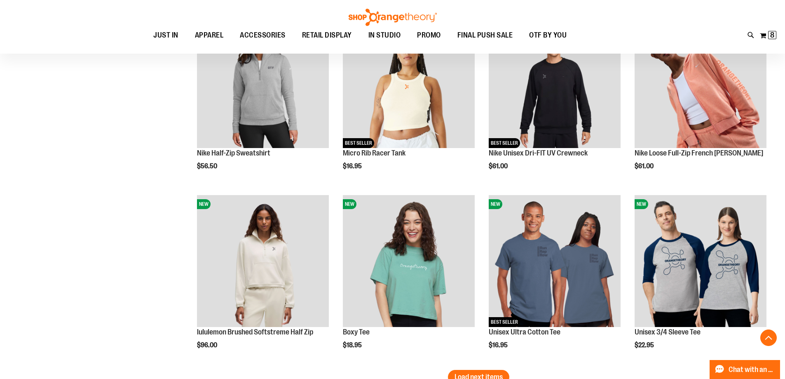
scroll to position [3650, 0]
